Goal: Check status: Check status

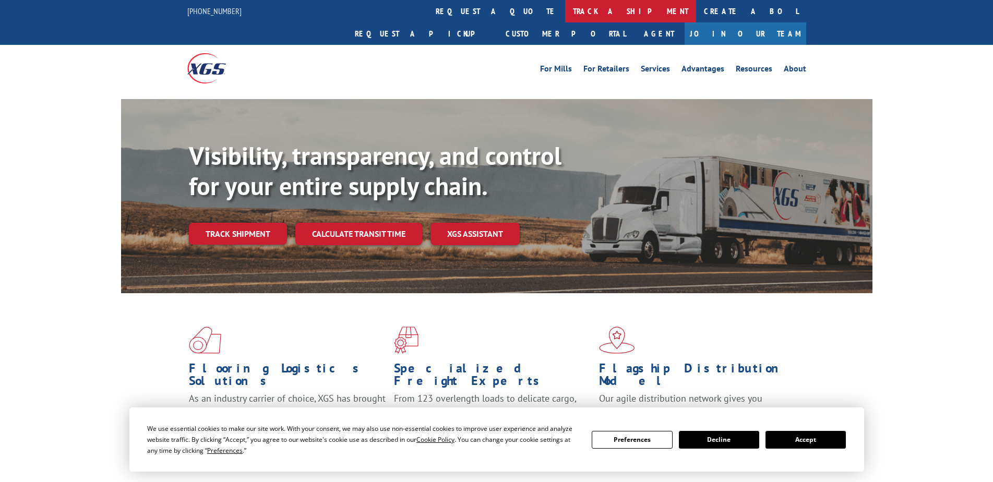
click at [565, 15] on link "track a shipment" at bounding box center [630, 11] width 131 height 22
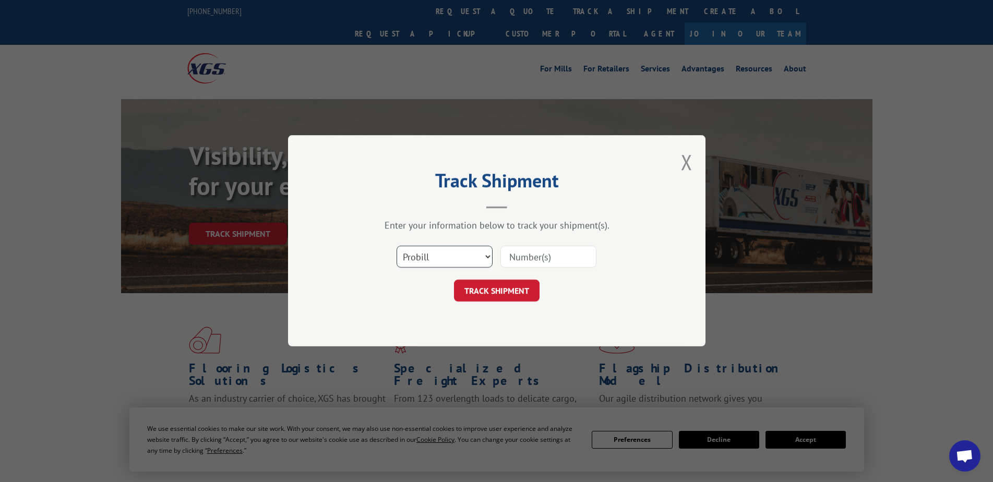
click at [475, 253] on select "Select category... Probill BOL PO" at bounding box center [444, 257] width 96 height 22
select select "bol"
click at [396, 246] on select "Select category... Probill BOL PO" at bounding box center [444, 257] width 96 height 22
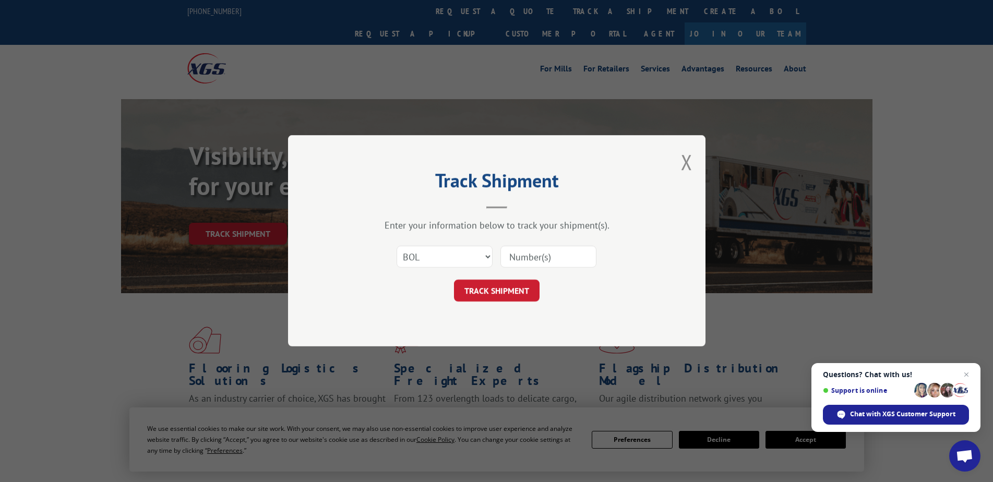
click at [550, 251] on input at bounding box center [548, 257] width 96 height 22
paste input "2849853"
type input "2849853"
click at [515, 293] on button "TRACK SHIPMENT" at bounding box center [497, 291] width 86 height 22
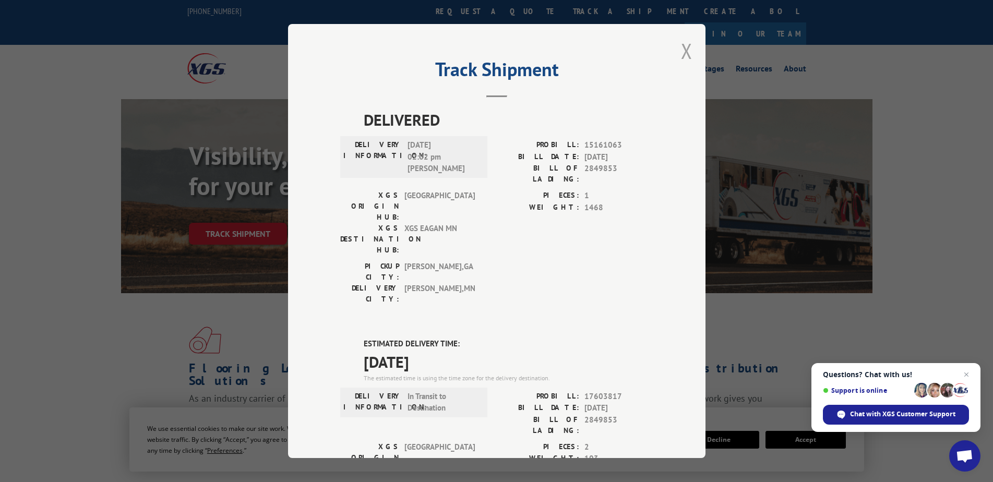
click at [684, 57] on button "Close modal" at bounding box center [686, 51] width 11 height 28
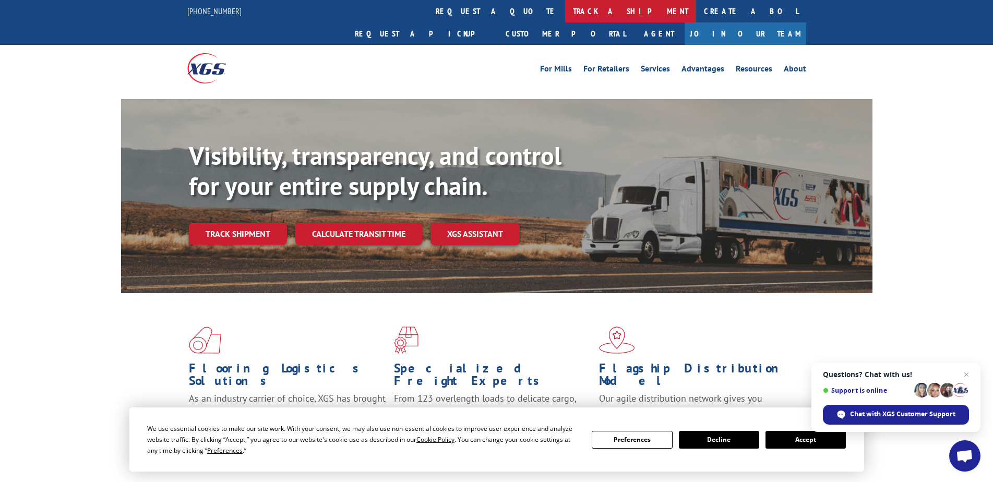
click at [565, 2] on link "track a shipment" at bounding box center [630, 11] width 131 height 22
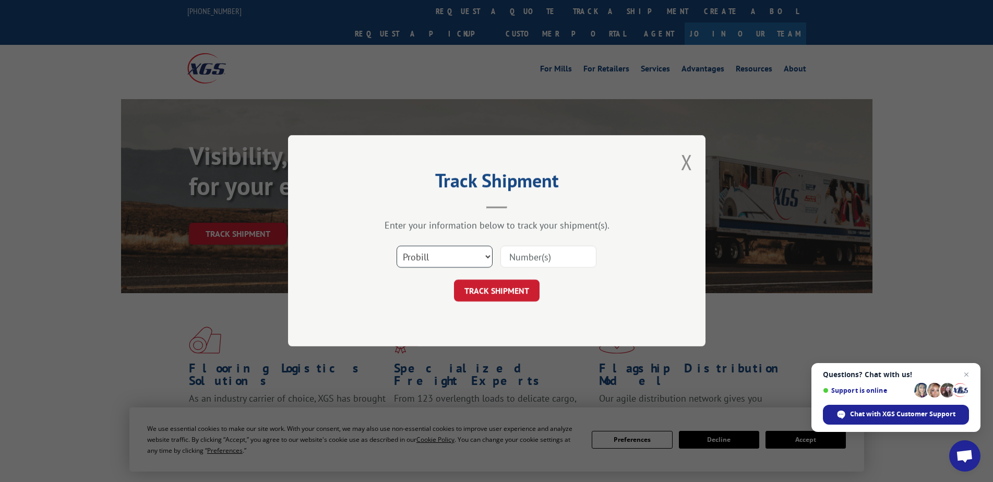
click at [457, 255] on select "Select category... Probill BOL PO" at bounding box center [444, 257] width 96 height 22
select select "bol"
click at [396, 246] on select "Select category... Probill BOL PO" at bounding box center [444, 257] width 96 height 22
click at [527, 267] on input at bounding box center [548, 257] width 96 height 22
click at [545, 263] on input "2666304" at bounding box center [548, 257] width 96 height 22
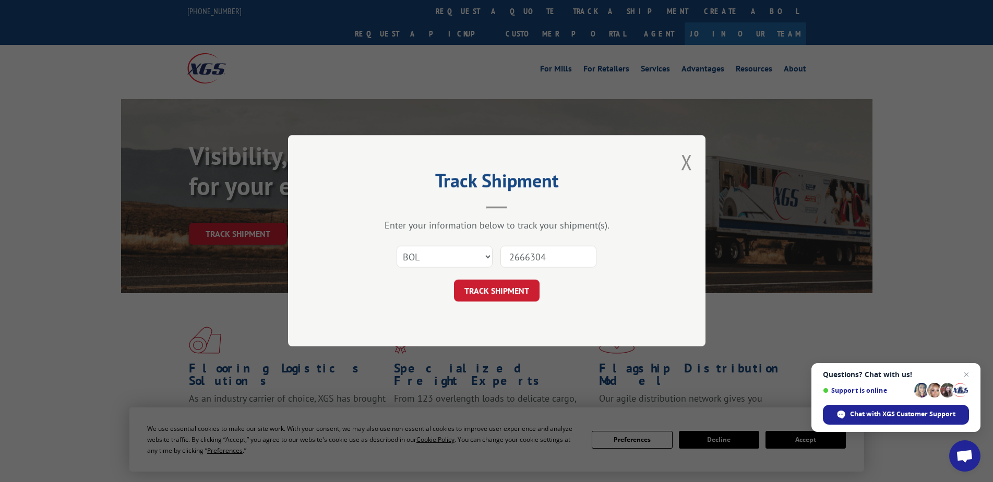
drag, startPoint x: 552, startPoint y: 257, endPoint x: 476, endPoint y: 271, distance: 77.4
click at [476, 271] on div "Select category... Probill BOL PO 2666304" at bounding box center [496, 257] width 313 height 34
paste input "849853"
type input "2849853"
click at [479, 303] on div "Track Shipment Enter your information below to track your shipment(s). Select c…" at bounding box center [496, 240] width 417 height 211
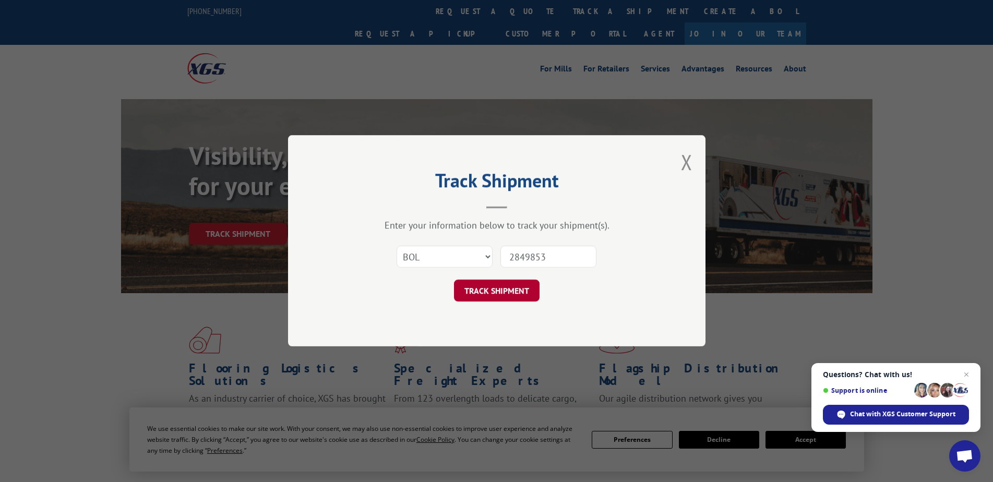
click at [480, 294] on button "TRACK SHIPMENT" at bounding box center [497, 291] width 86 height 22
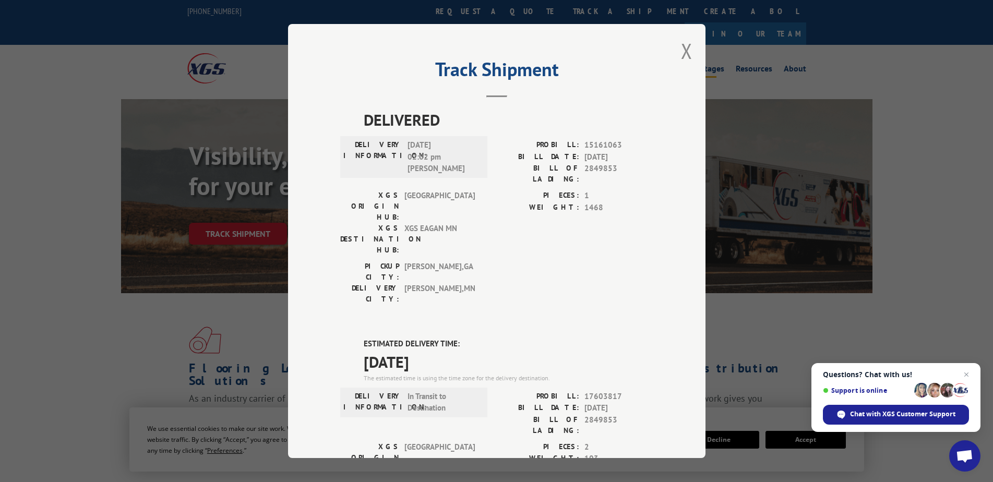
click at [683, 48] on button "Close modal" at bounding box center [686, 51] width 11 height 28
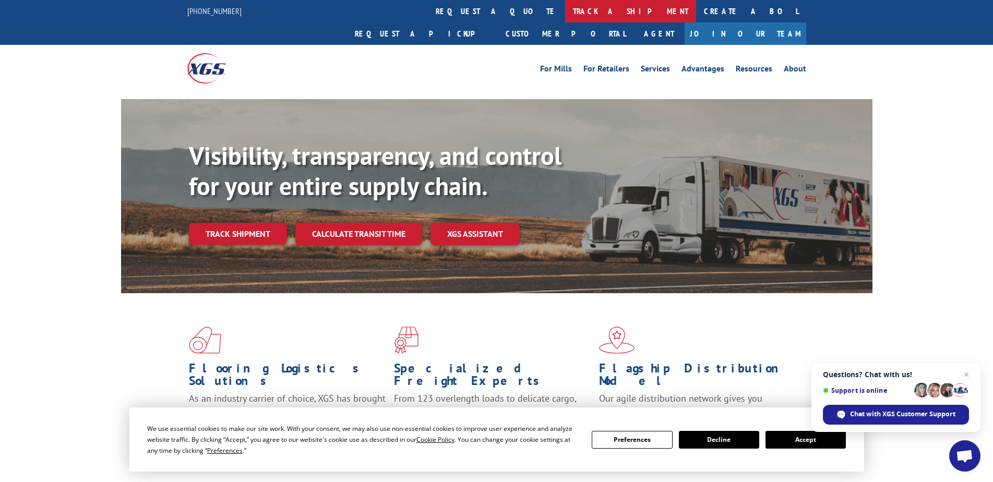
click at [565, 18] on link "track a shipment" at bounding box center [630, 11] width 131 height 22
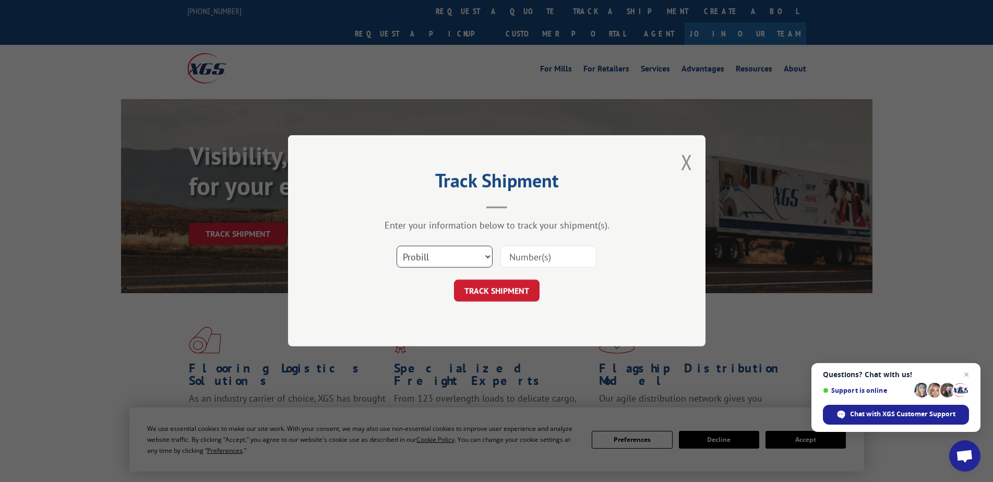
click at [461, 260] on select "Select category... Probill BOL PO" at bounding box center [444, 257] width 96 height 22
select select "bol"
click at [396, 246] on select "Select category... Probill BOL PO" at bounding box center [444, 257] width 96 height 22
click at [531, 260] on input at bounding box center [548, 257] width 96 height 22
paste input "3372635"
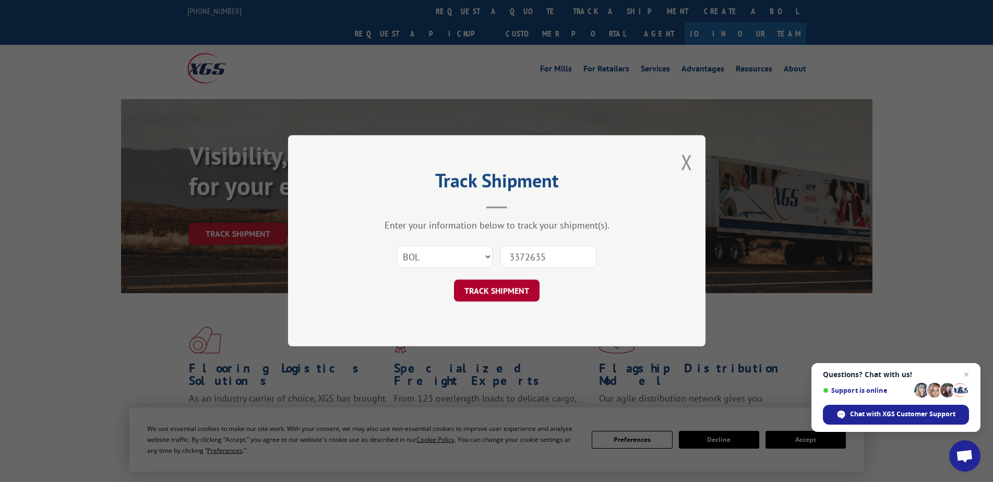
type input "3372635"
click at [510, 290] on button "TRACK SHIPMENT" at bounding box center [497, 291] width 86 height 22
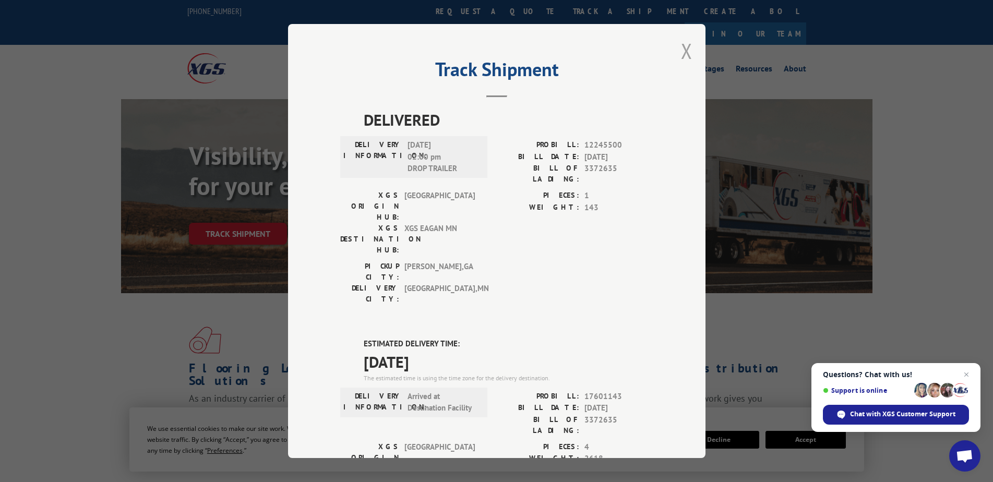
click at [687, 61] on button "Close modal" at bounding box center [686, 51] width 11 height 28
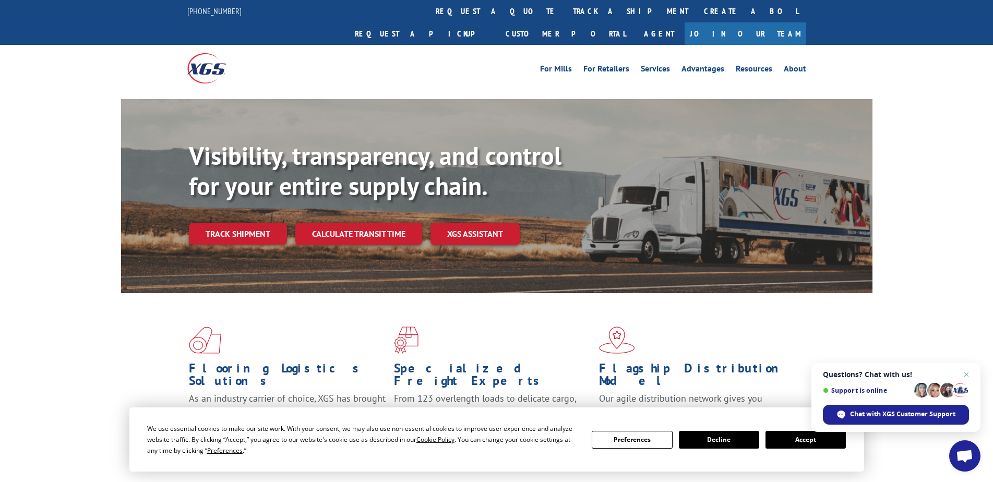
click at [892, 293] on div "Flooring Logistics Solutions As an industry carrier of choice, XGS has brought …" at bounding box center [496, 398] width 993 height 210
